Goal: Task Accomplishment & Management: Complete application form

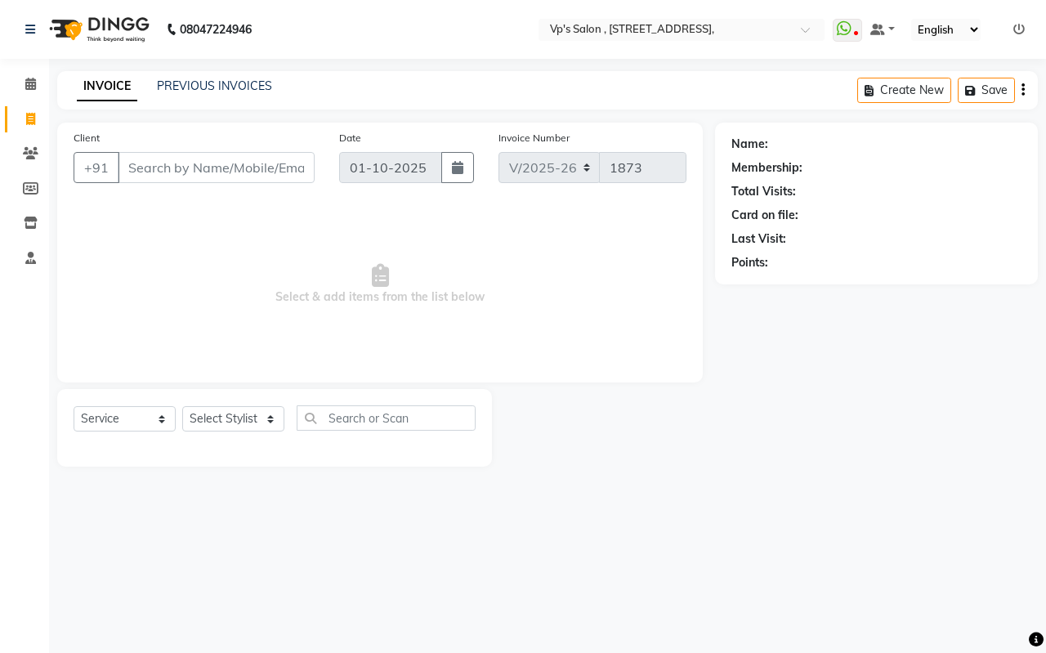
select select "4917"
select select "service"
click at [205, 247] on span "Select & add items from the list below" at bounding box center [380, 285] width 613 height 164
click at [202, 419] on select "Select Stylist [PERSON_NAME] [PERSON_NAME] [PERSON_NAME] [PERSON_NAME] priyanka…" at bounding box center [233, 418] width 102 height 25
select select "30153"
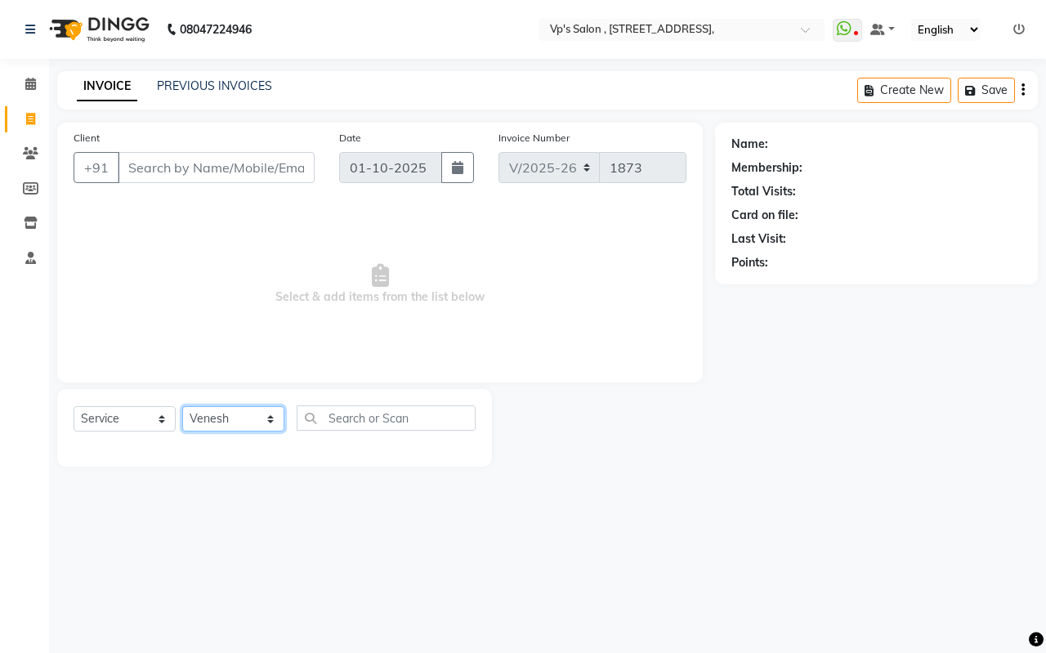
click at [182, 406] on select "Select Stylist [PERSON_NAME] [PERSON_NAME] [PERSON_NAME] [PERSON_NAME] priyanka…" at bounding box center [233, 418] width 102 height 25
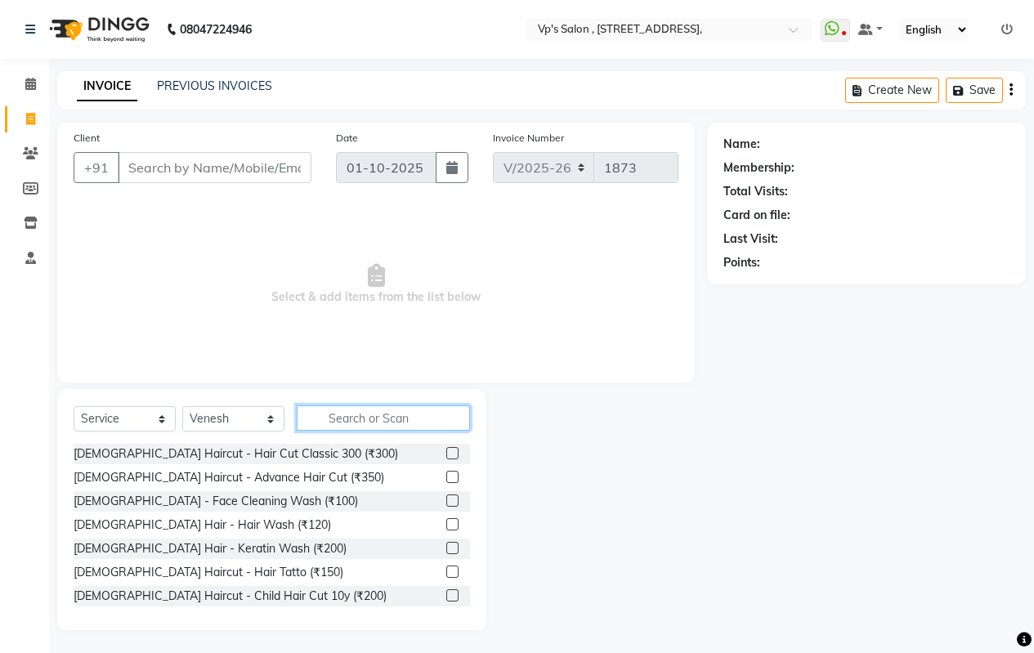
click at [352, 405] on div "Select Service Product Membership Package Voucher Prepaid Gift Card Select Styl…" at bounding box center [271, 509] width 429 height 241
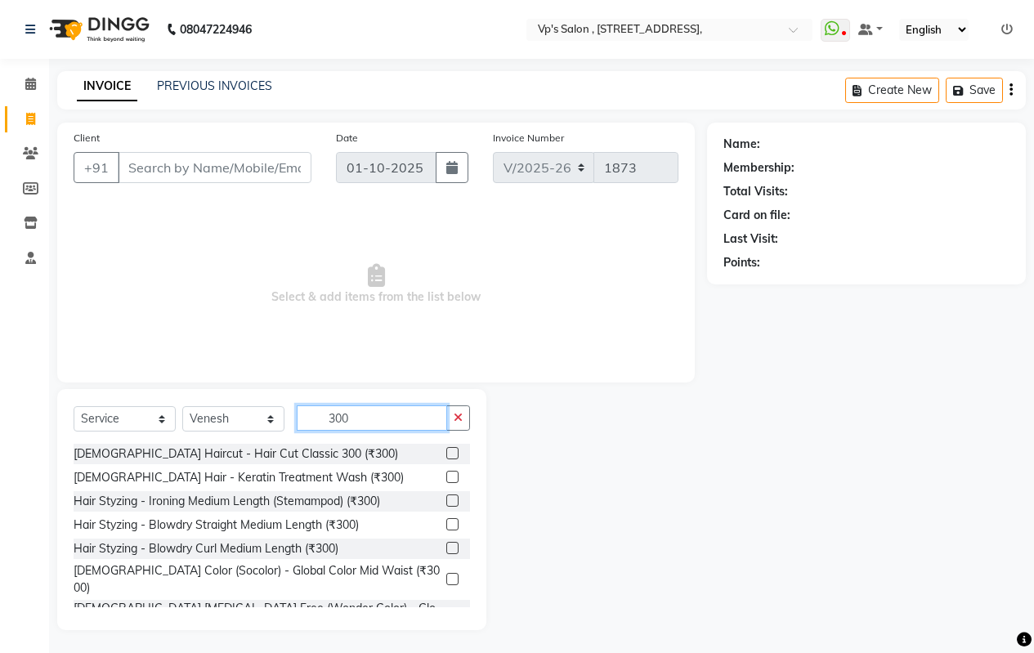
type input "300"
click at [446, 455] on label at bounding box center [452, 453] width 12 height 12
click at [446, 455] on input "checkbox" at bounding box center [451, 454] width 11 height 11
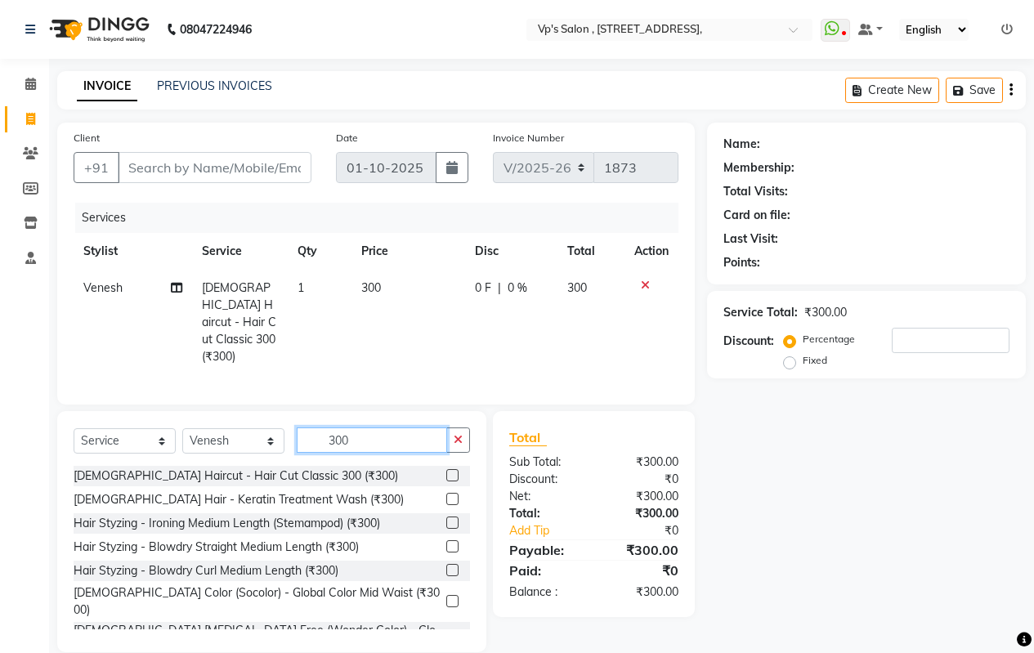
checkbox input "false"
click at [414, 428] on input "300" at bounding box center [372, 440] width 150 height 25
click at [404, 294] on td "300" at bounding box center [409, 322] width 114 height 105
select select "30153"
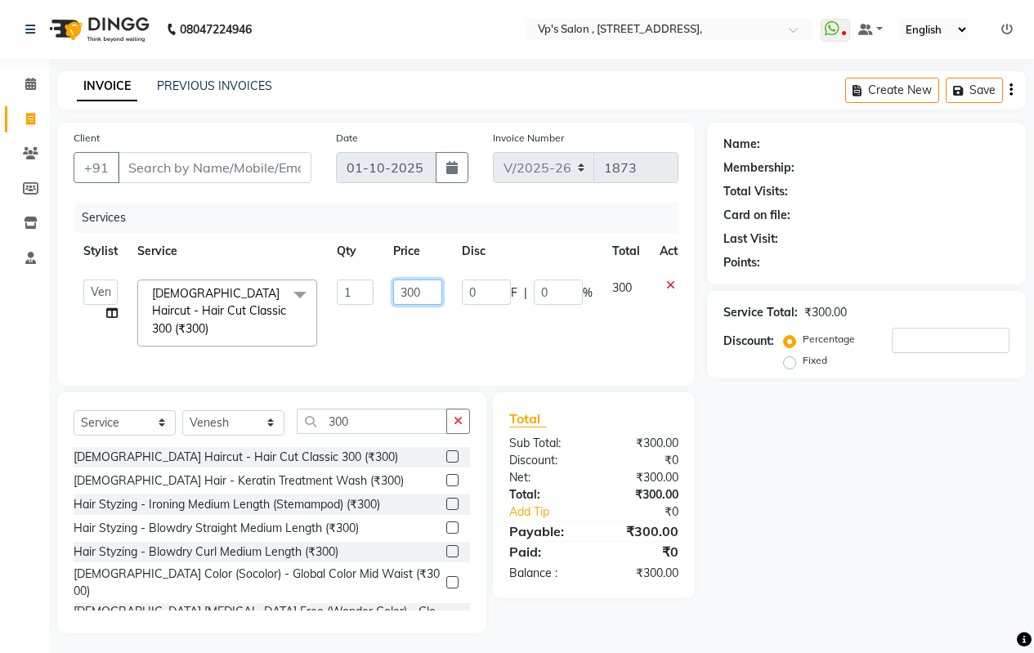
click at [424, 296] on input "300" at bounding box center [417, 292] width 49 height 25
type input "3"
type input "4"
type input "1000"
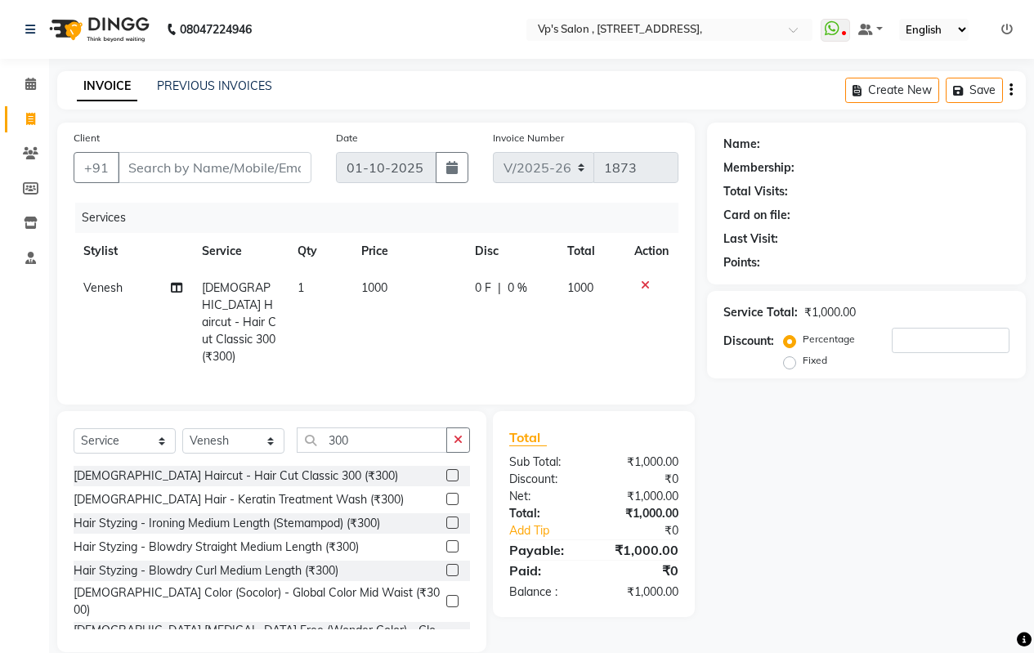
click at [547, 337] on td "0 F | 0 %" at bounding box center [511, 322] width 92 height 105
select select "30153"
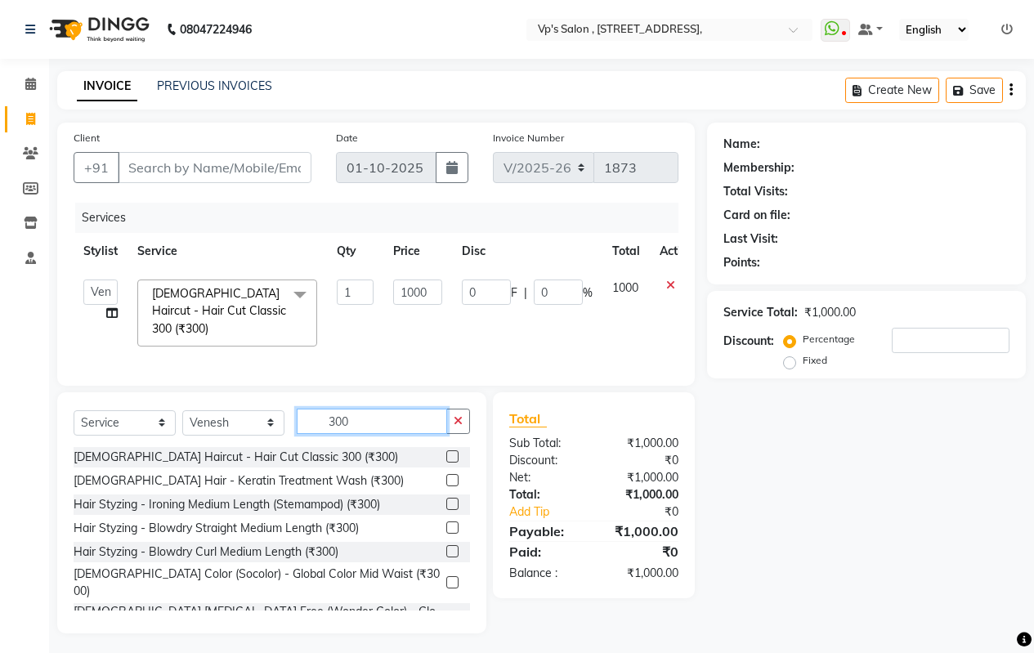
click at [400, 420] on input "300" at bounding box center [372, 421] width 150 height 25
type input "3"
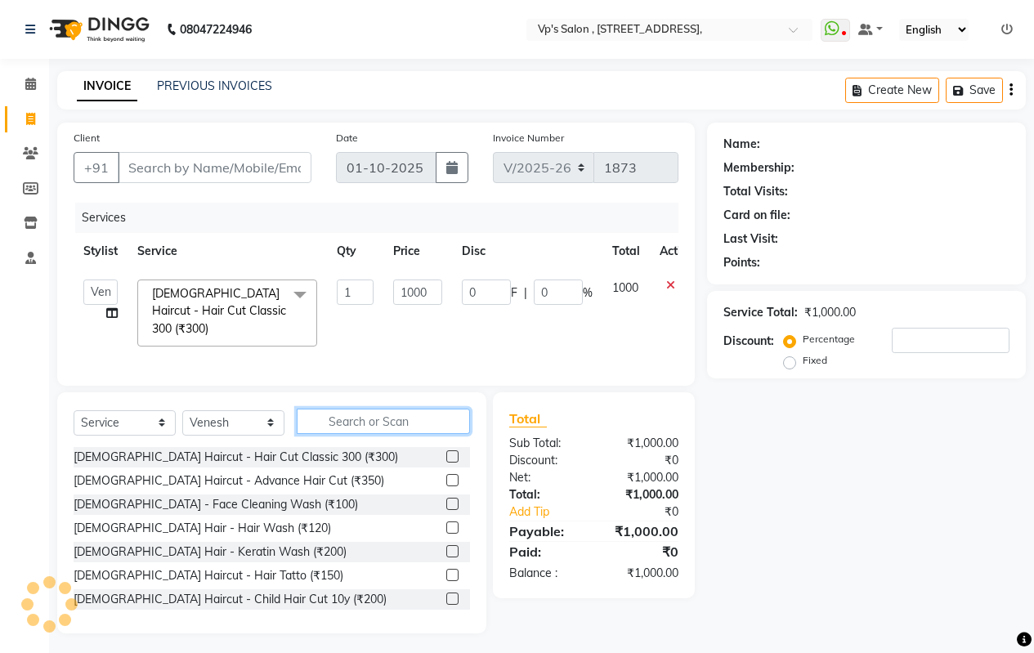
click at [377, 420] on input "text" at bounding box center [383, 421] width 173 height 25
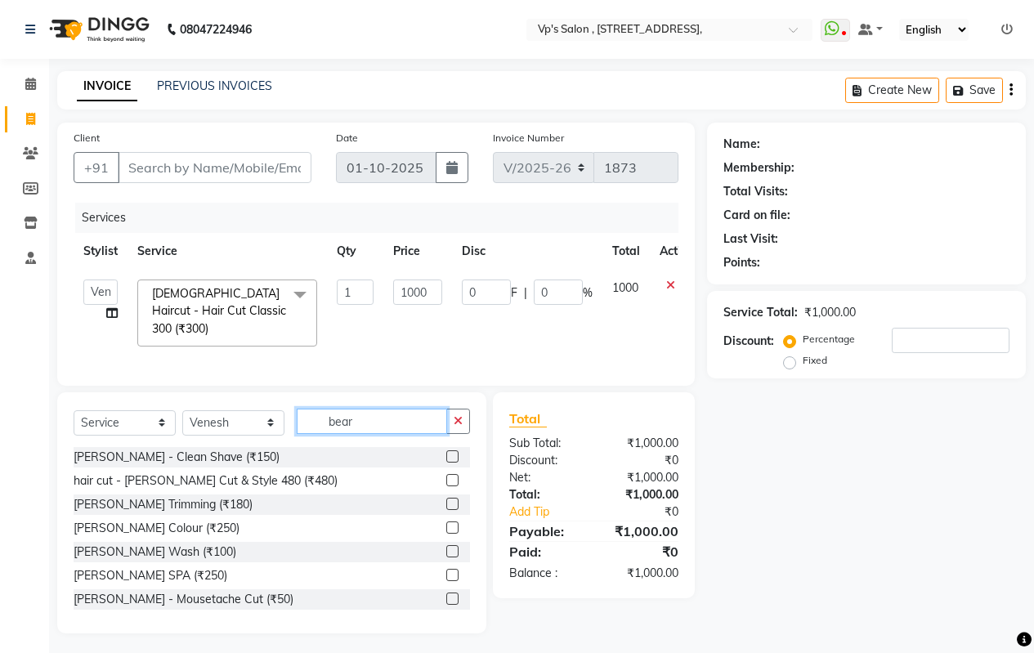
type input "bear"
click at [446, 498] on label at bounding box center [452, 504] width 12 height 12
click at [446, 500] on input "checkbox" at bounding box center [451, 505] width 11 height 11
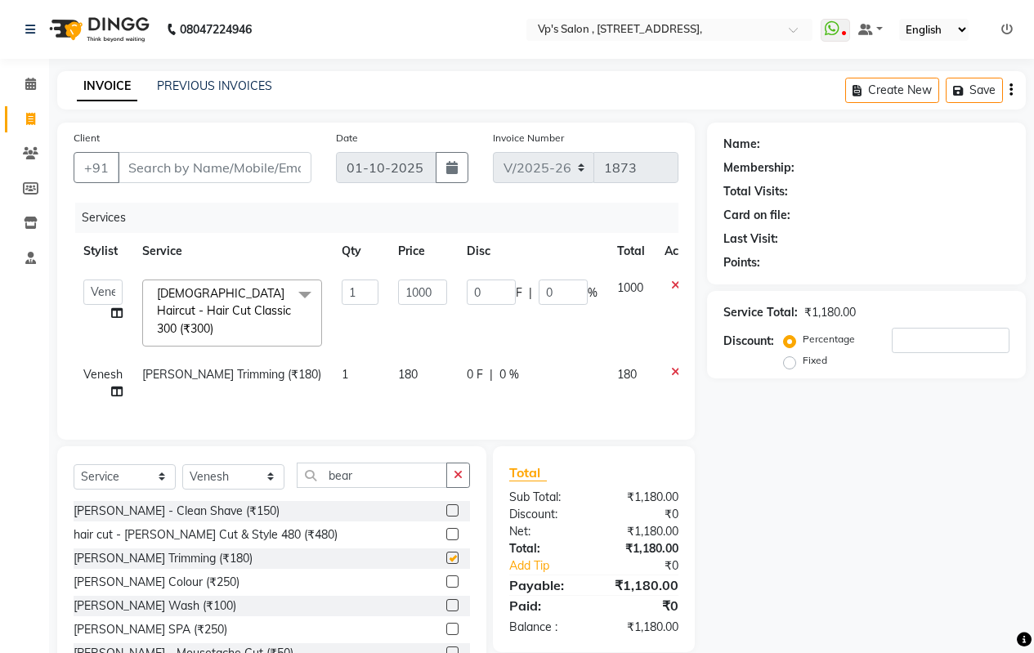
checkbox input "false"
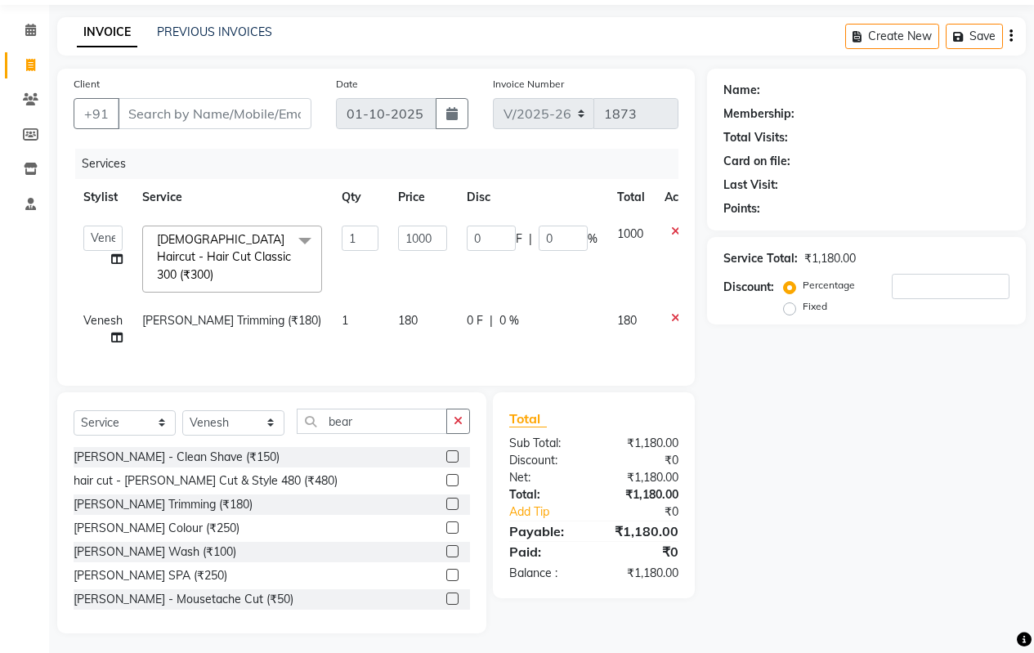
click at [426, 303] on td "180" at bounding box center [422, 329] width 69 height 54
select select "30153"
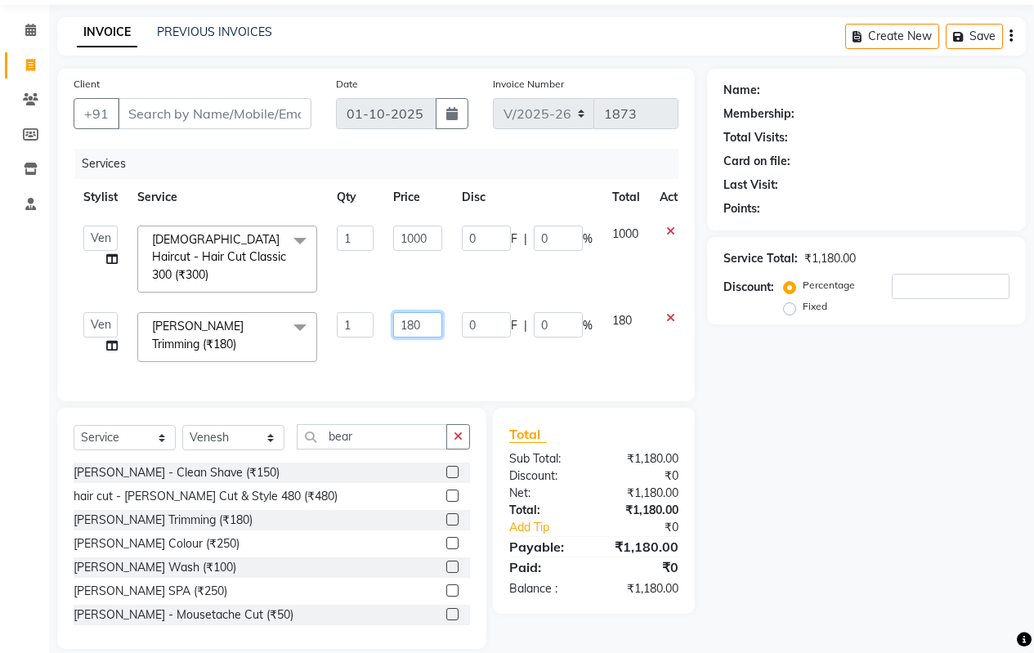
click at [440, 312] on input "180" at bounding box center [417, 324] width 49 height 25
type input "1"
type input "200"
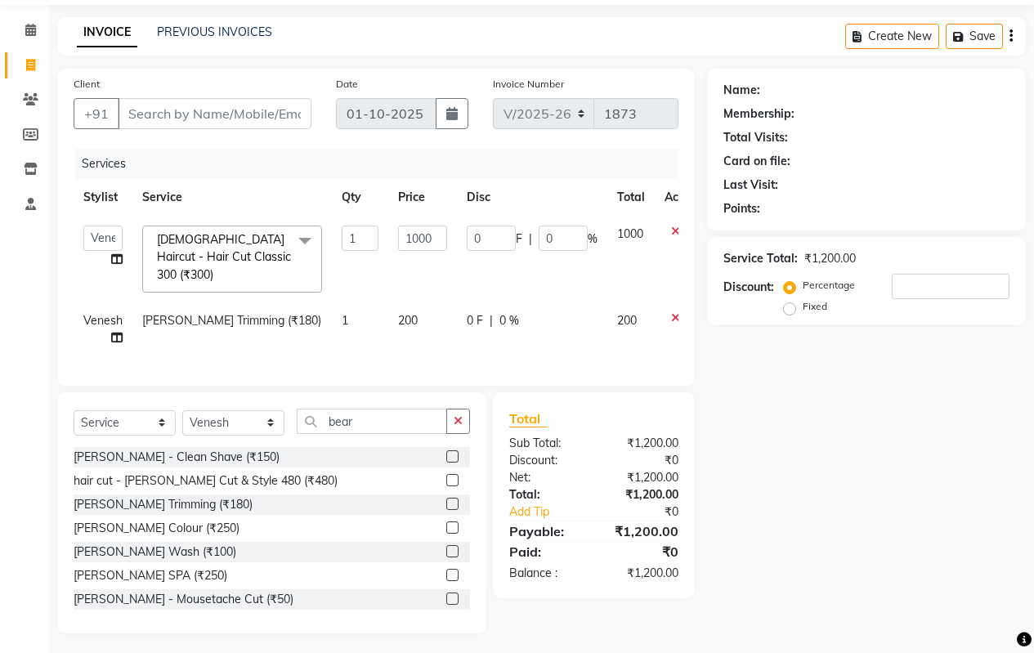
click at [474, 338] on td "0 F | 0 %" at bounding box center [532, 329] width 150 height 54
select select "30153"
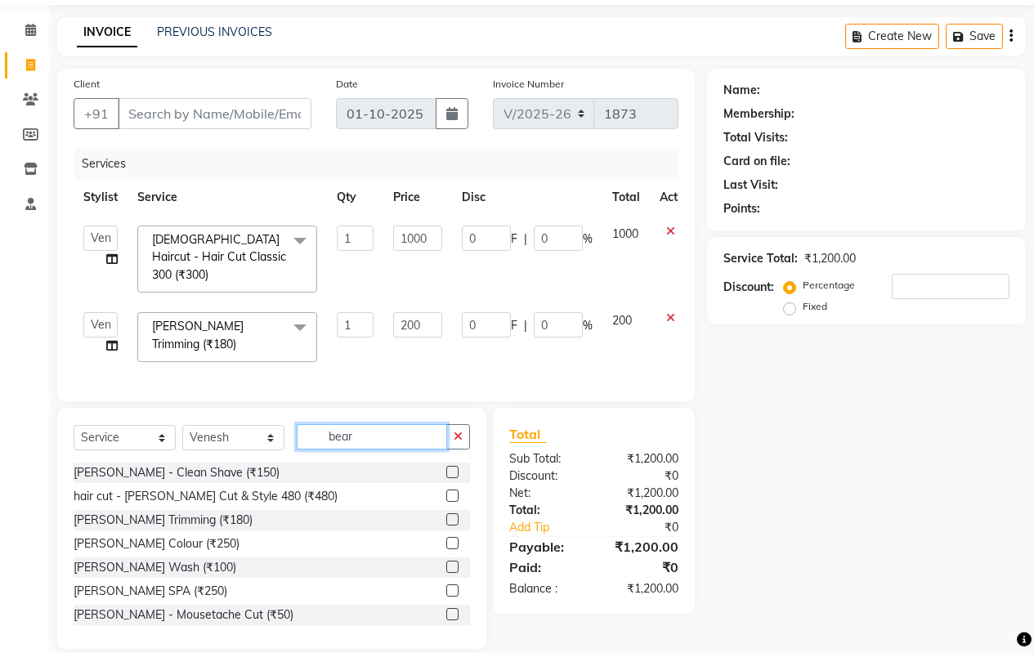
click at [416, 444] on input "bear" at bounding box center [372, 436] width 150 height 25
type input "b"
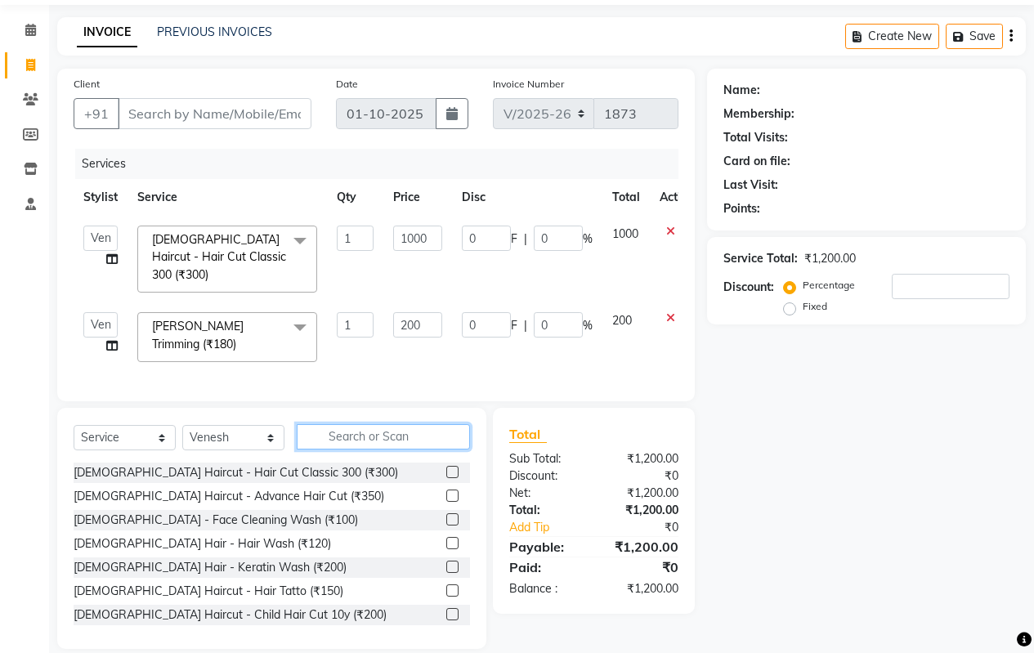
scroll to position [69, 0]
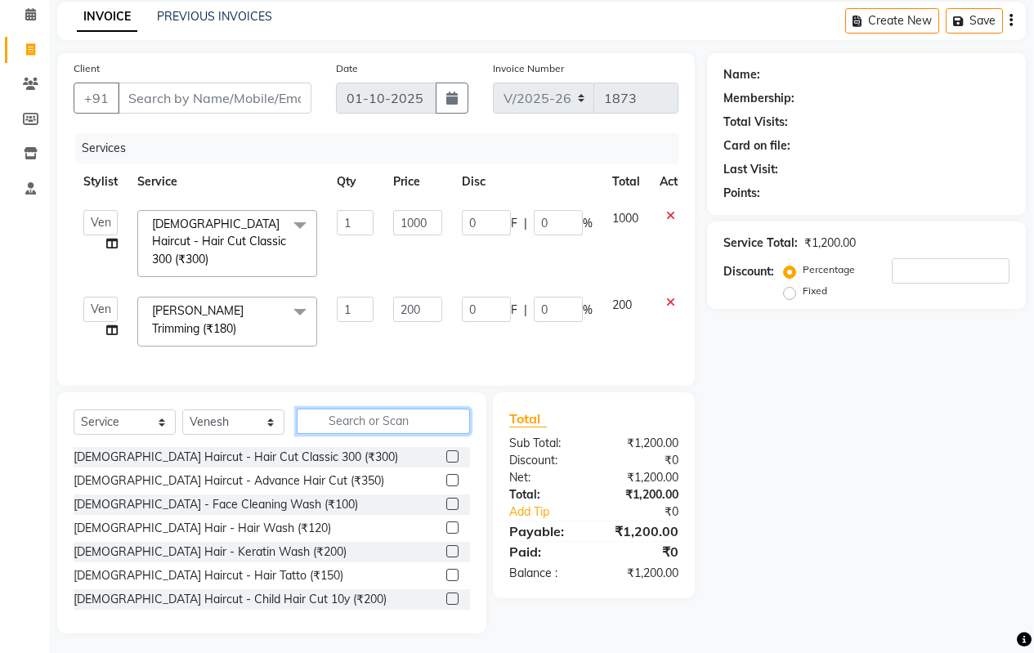
click at [343, 415] on input "text" at bounding box center [383, 421] width 173 height 25
click at [352, 418] on input "text" at bounding box center [383, 421] width 173 height 25
click at [190, 102] on input "Client" at bounding box center [215, 98] width 194 height 31
type input "v"
type input "0"
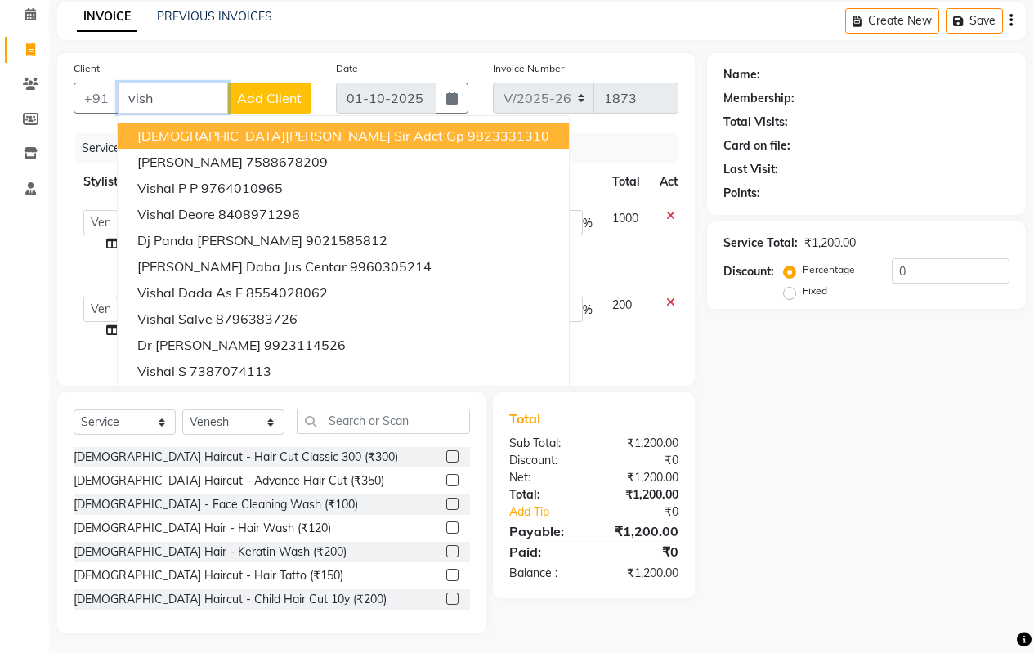
click at [283, 132] on span "[DEMOGRAPHIC_DATA][PERSON_NAME] Sir Adct Gp" at bounding box center [300, 136] width 327 height 16
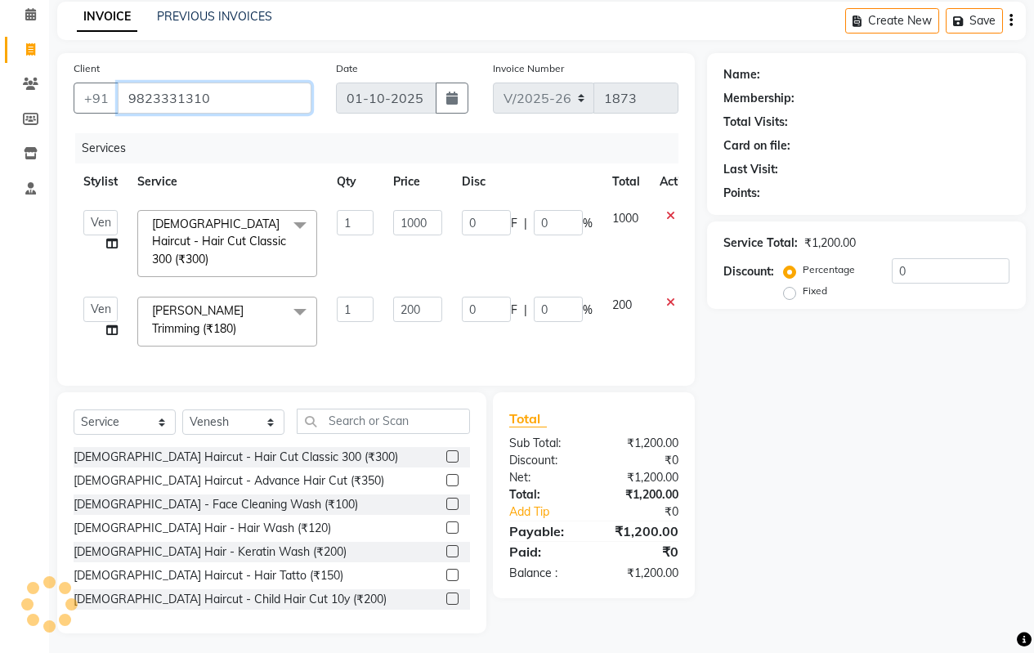
type input "9823331310"
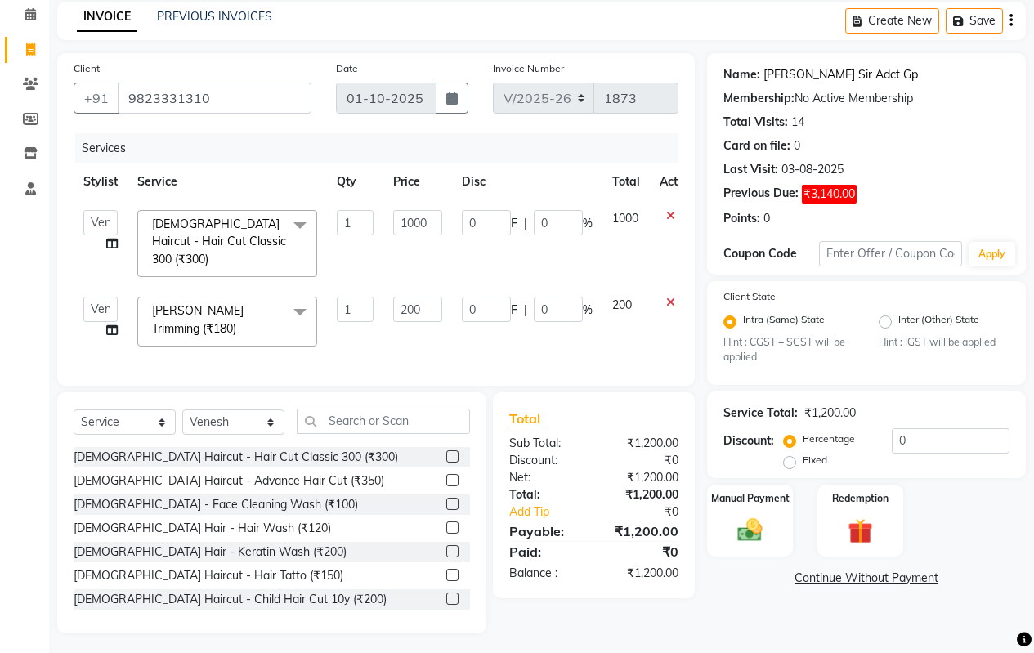
click at [822, 80] on link "[PERSON_NAME] Sir Adct Gp" at bounding box center [841, 74] width 155 height 17
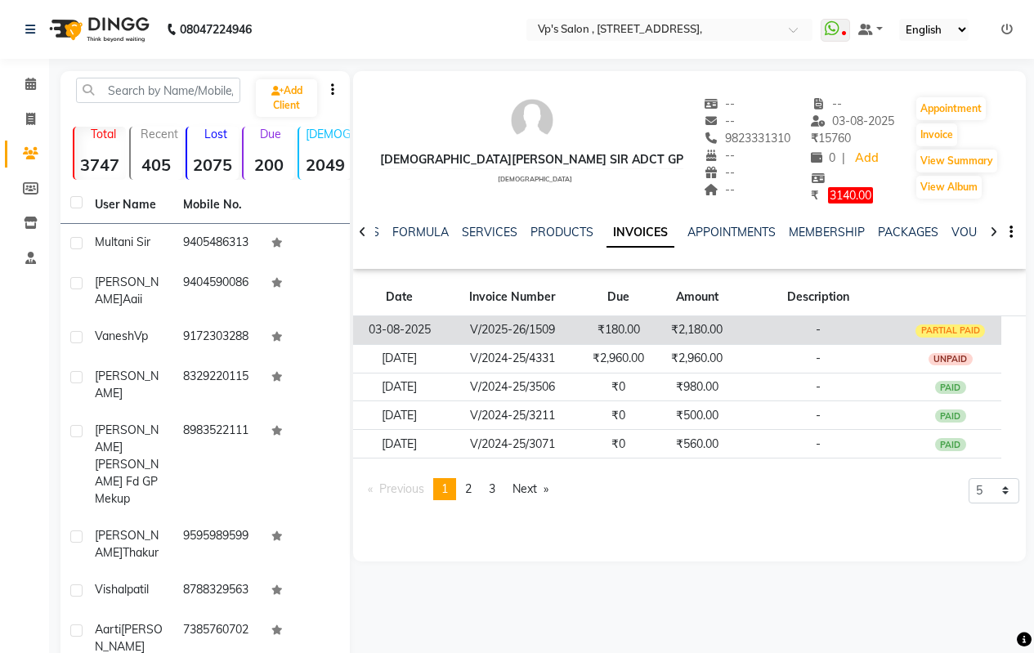
click at [740, 326] on td "-" at bounding box center [819, 330] width 164 height 29
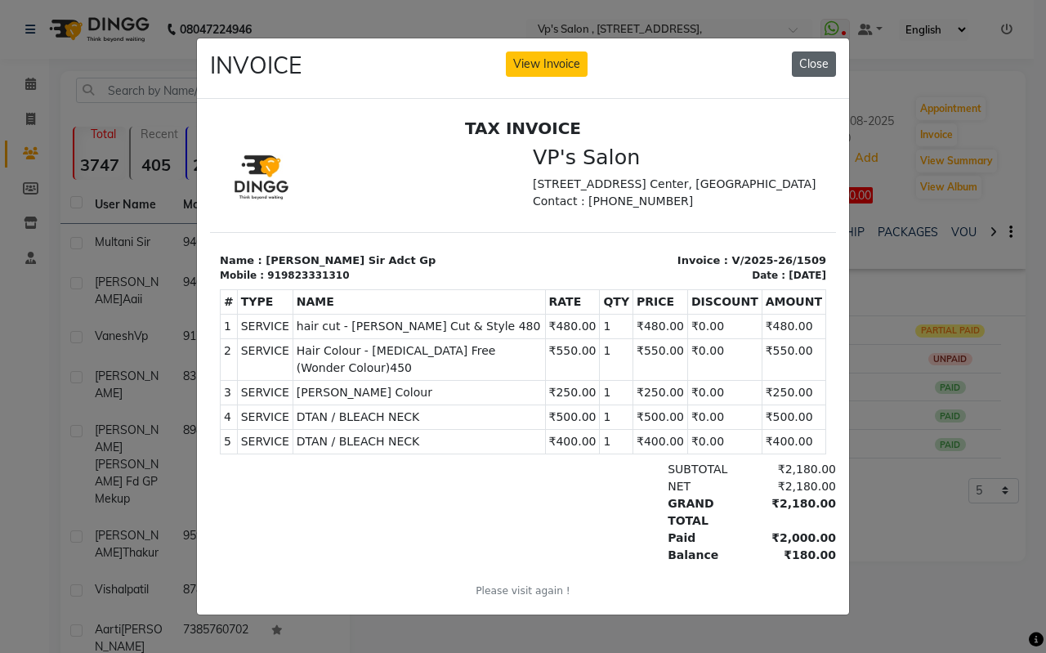
click at [820, 52] on button "Close" at bounding box center [814, 64] width 44 height 25
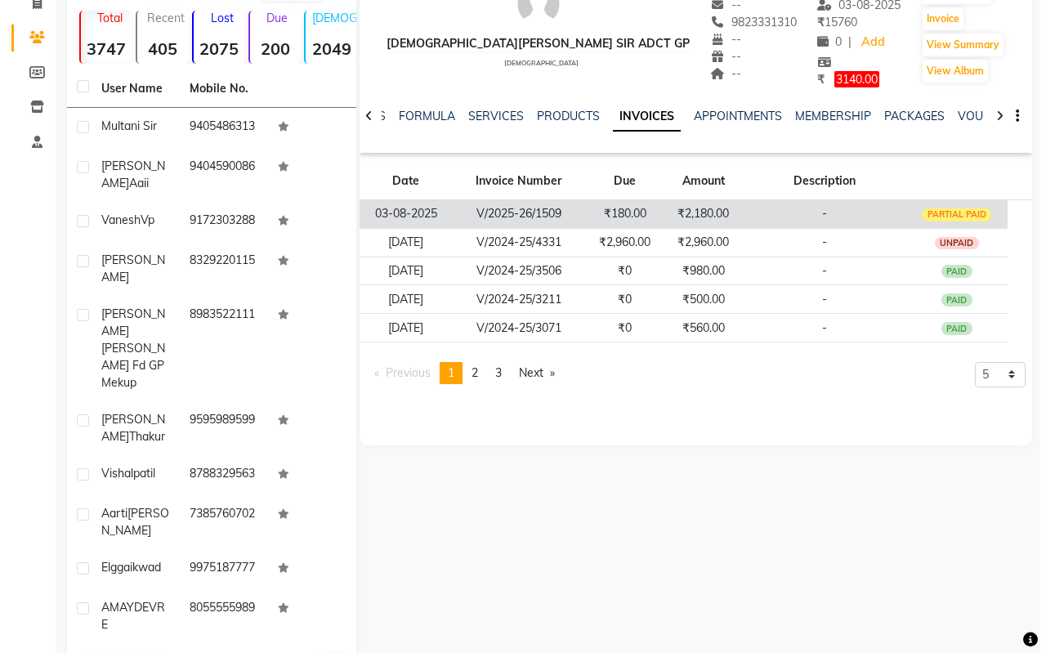
scroll to position [118, 0]
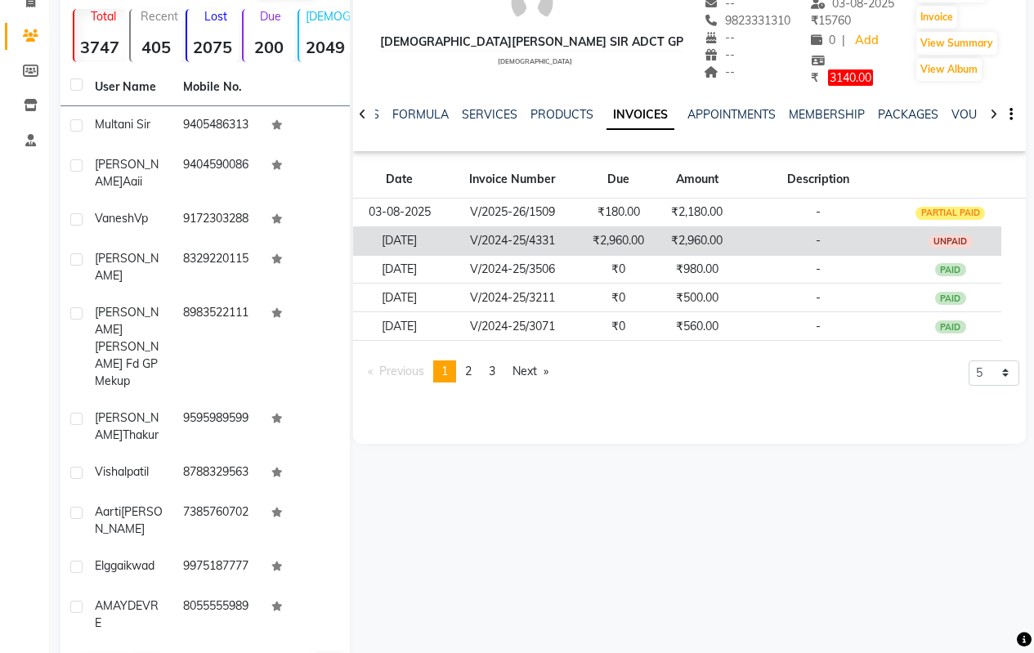
click at [786, 236] on td "-" at bounding box center [819, 240] width 164 height 29
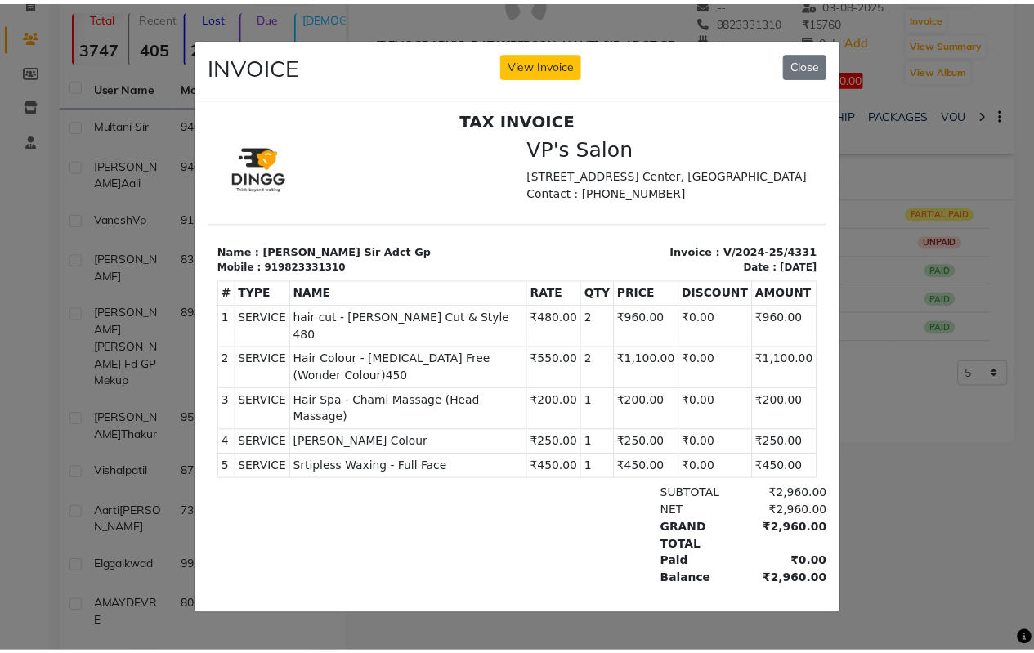
scroll to position [13, 0]
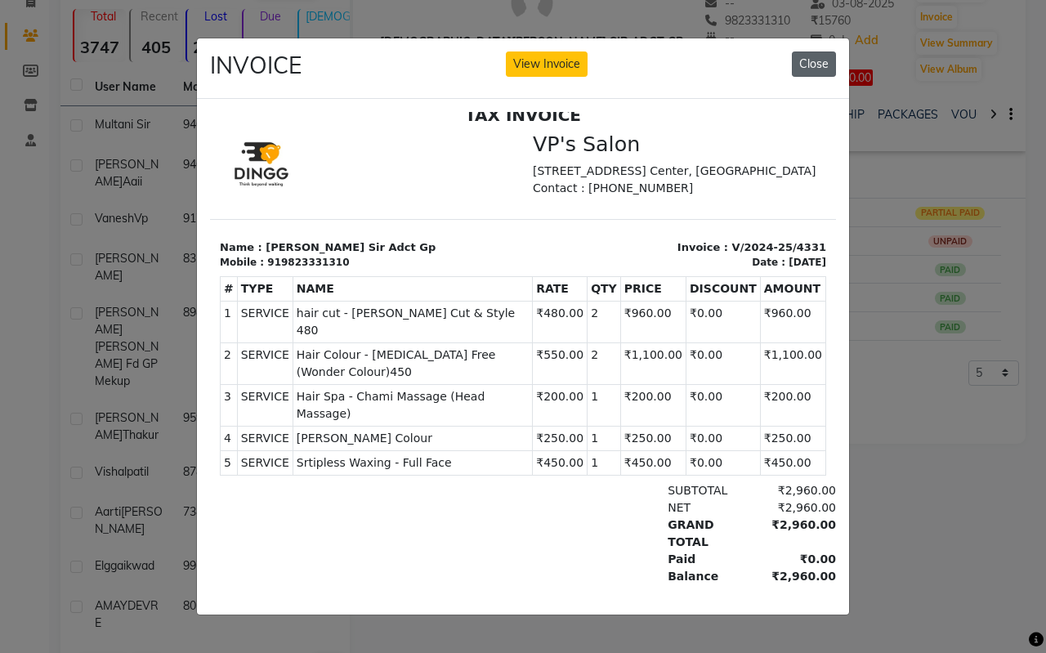
click at [811, 61] on button "Close" at bounding box center [814, 64] width 44 height 25
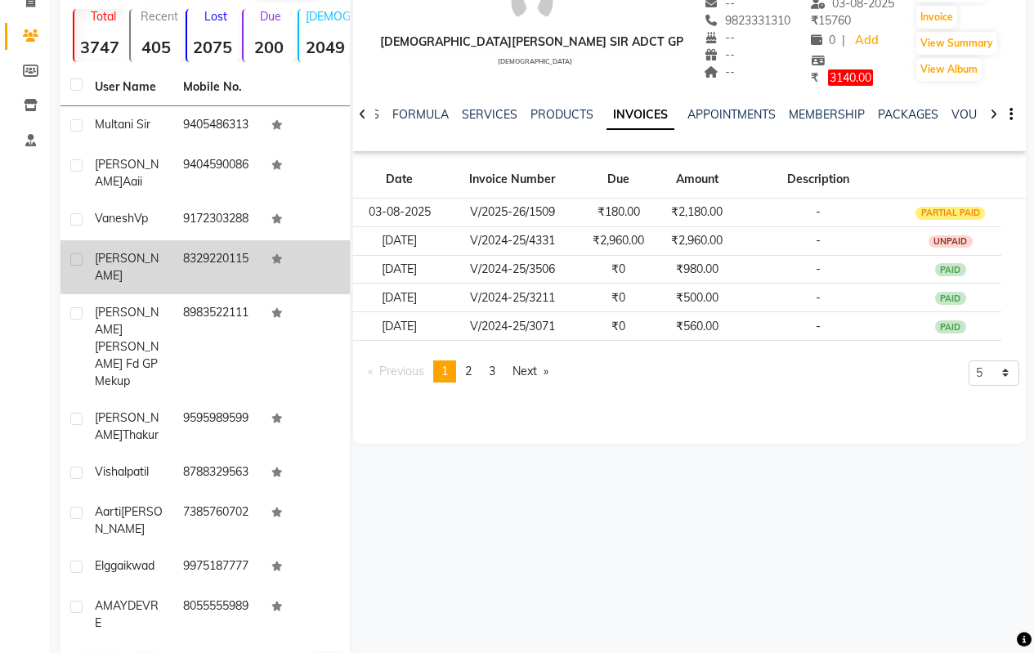
scroll to position [0, 0]
